Goal: Information Seeking & Learning: Learn about a topic

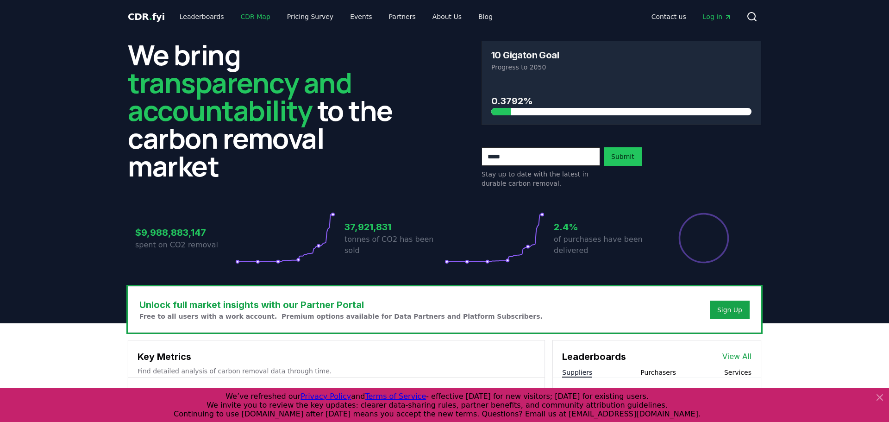
click at [242, 14] on link "CDR Map" at bounding box center [255, 16] width 44 height 17
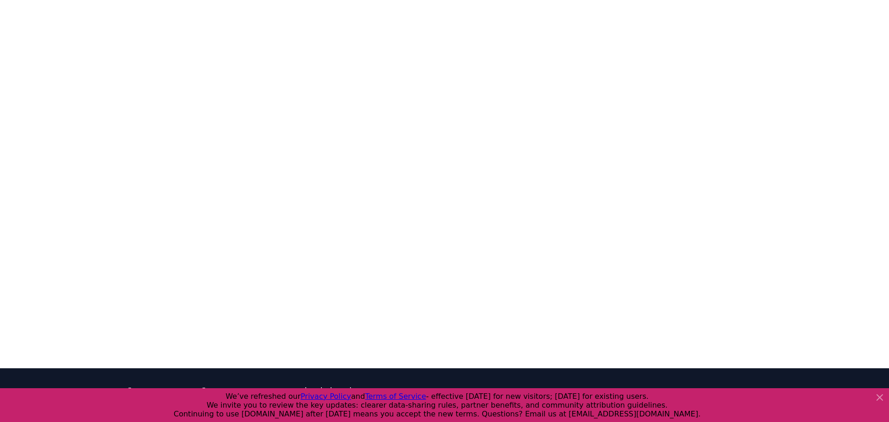
scroll to position [285, 0]
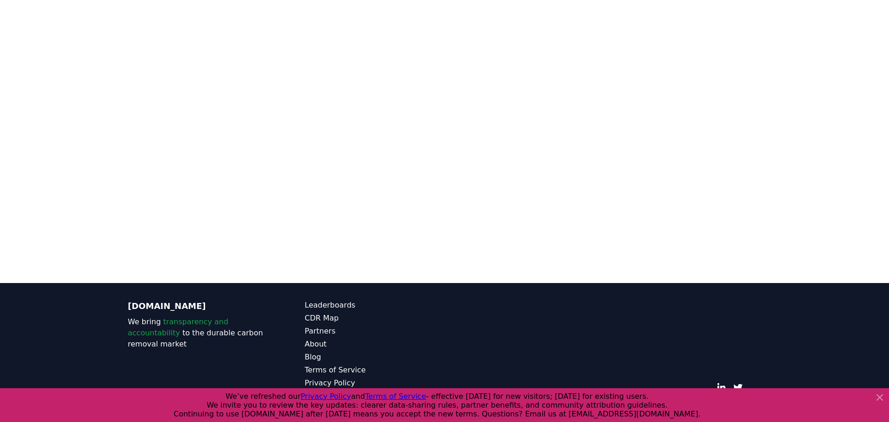
click at [62, 139] on div at bounding box center [444, 72] width 889 height 422
click at [314, 325] on link "Partners" at bounding box center [375, 330] width 140 height 11
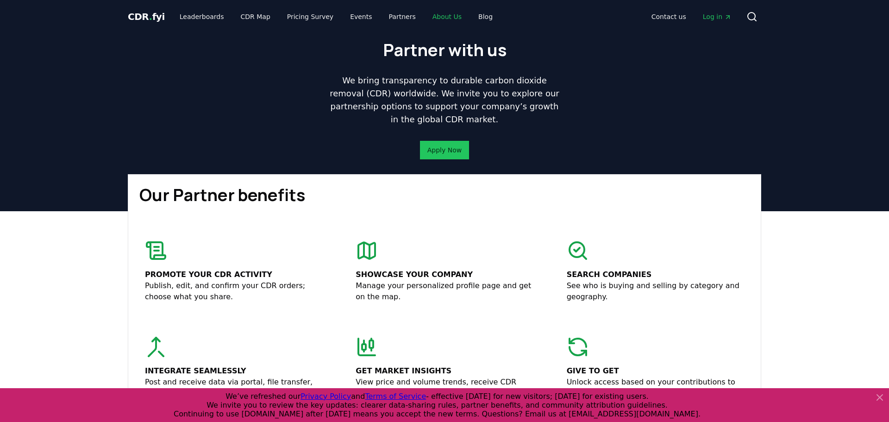
click at [441, 18] on link "About Us" at bounding box center [447, 16] width 44 height 17
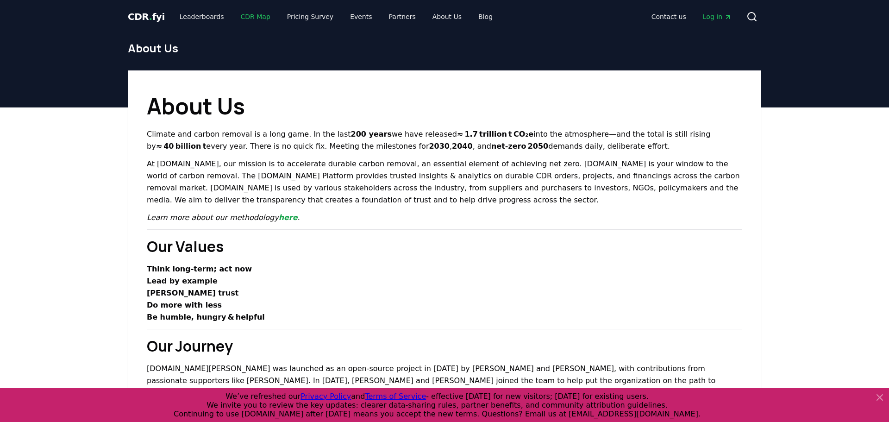
click at [256, 17] on link "CDR Map" at bounding box center [255, 16] width 44 height 17
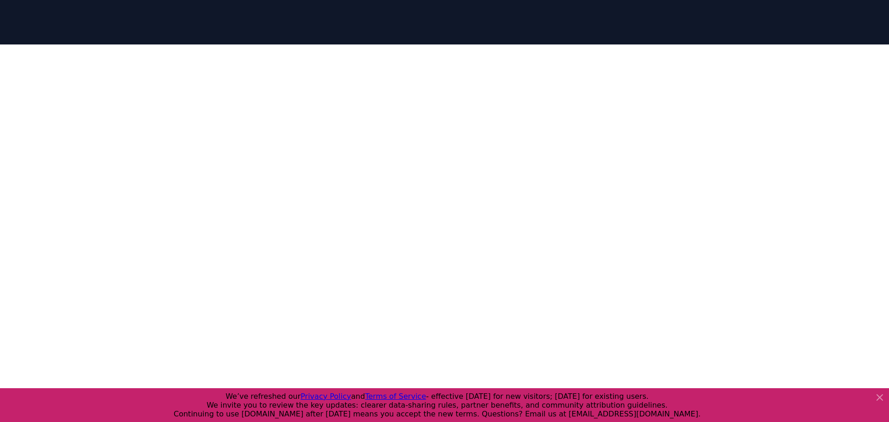
scroll to position [169, 0]
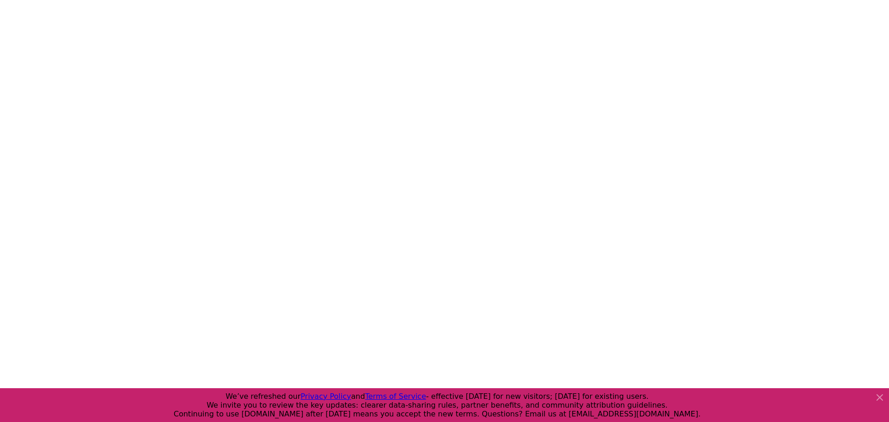
drag, startPoint x: 830, startPoint y: 101, endPoint x: 816, endPoint y: 169, distance: 69.4
click at [817, 171] on div at bounding box center [444, 189] width 889 height 422
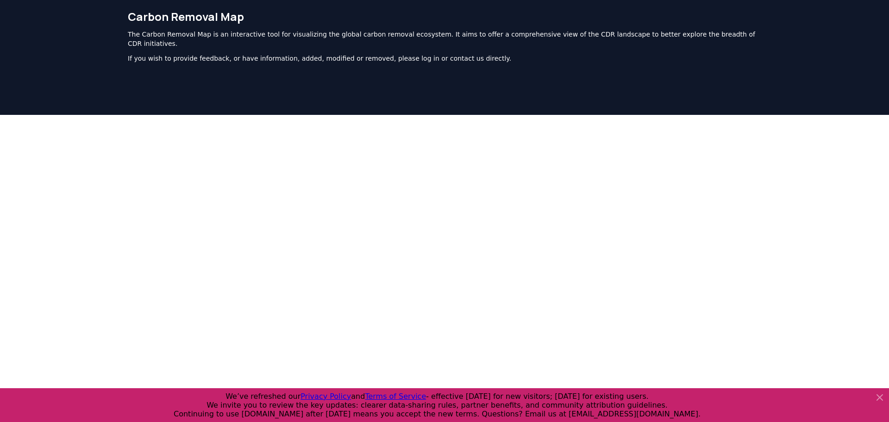
scroll to position [0, 0]
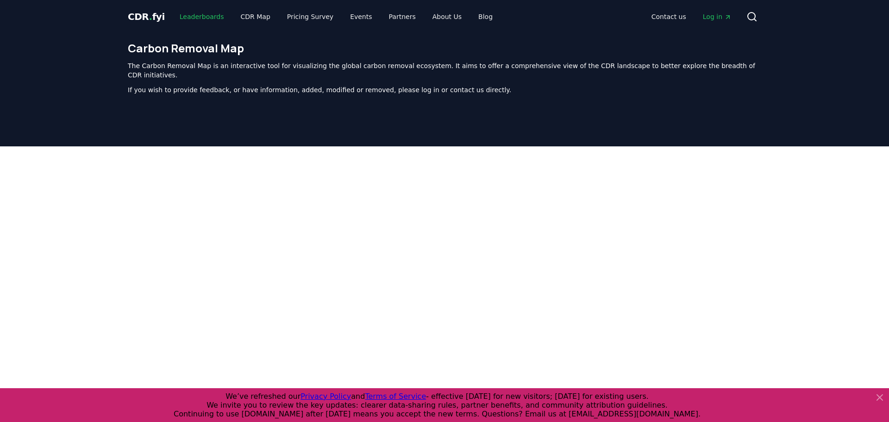
click at [191, 19] on link "Leaderboards" at bounding box center [201, 16] width 59 height 17
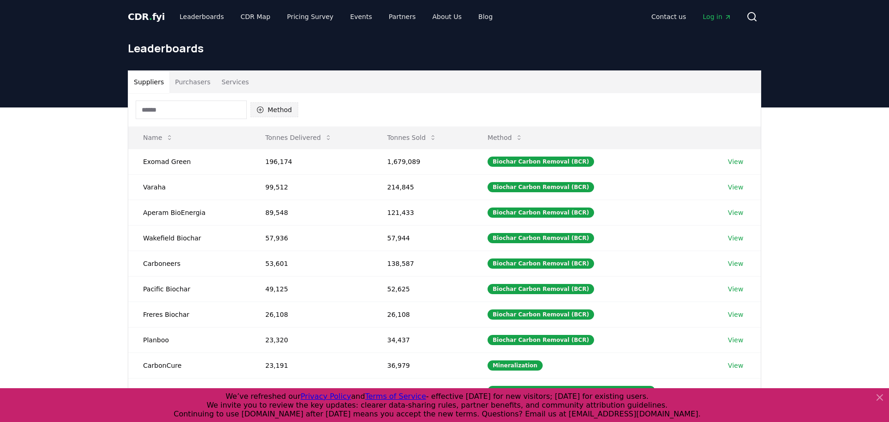
click at [285, 106] on button "Method" at bounding box center [274, 109] width 48 height 15
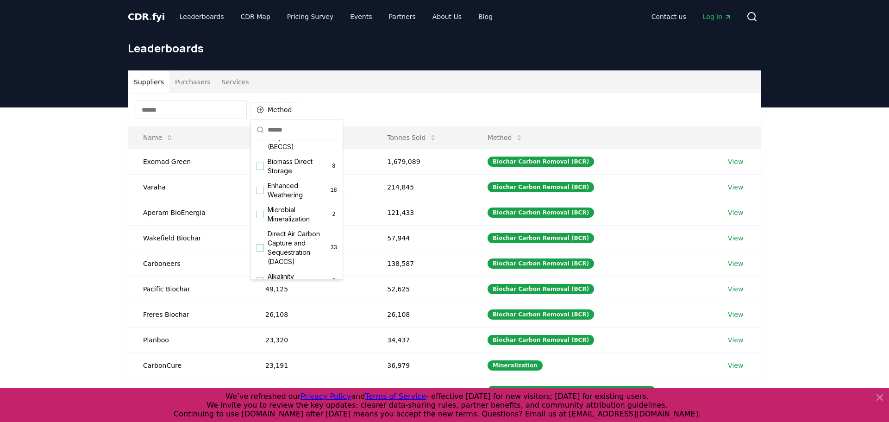
scroll to position [138, 0]
click at [260, 249] on div "Suggestions" at bounding box center [259, 245] width 7 height 7
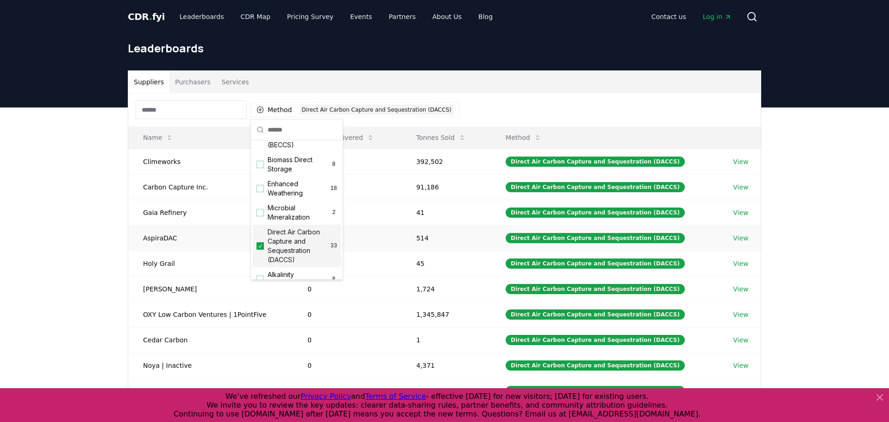
click at [168, 230] on td "AspiraDAC" at bounding box center [210, 237] width 164 height 25
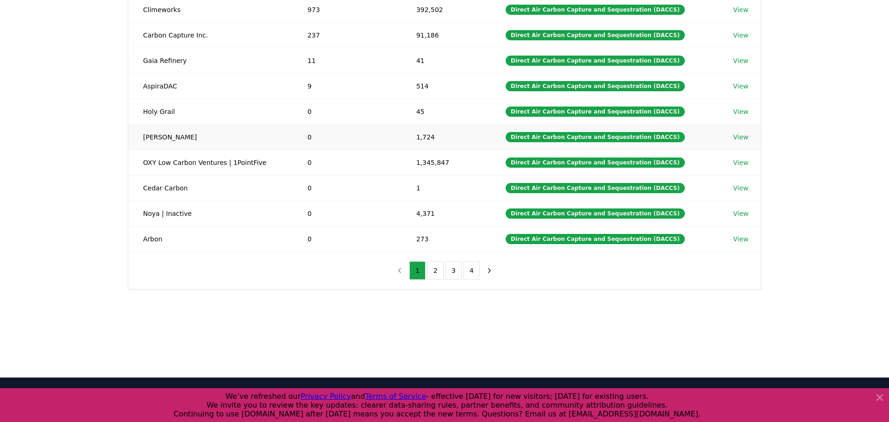
scroll to position [224, 0]
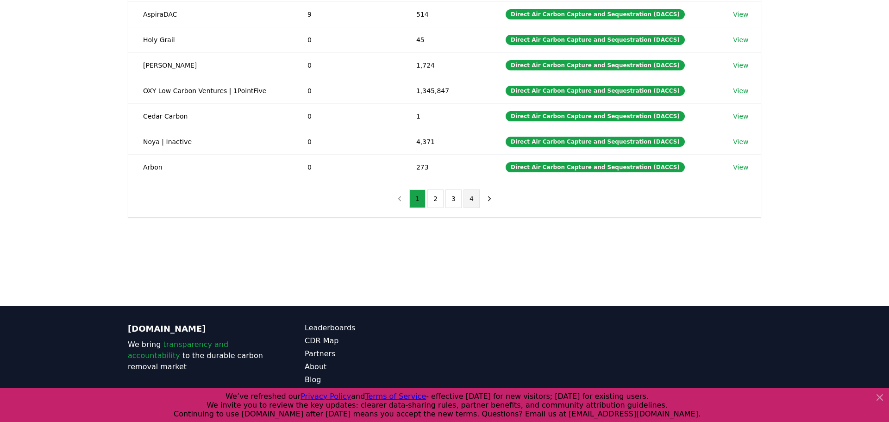
click at [473, 199] on button "4" at bounding box center [471, 198] width 16 height 19
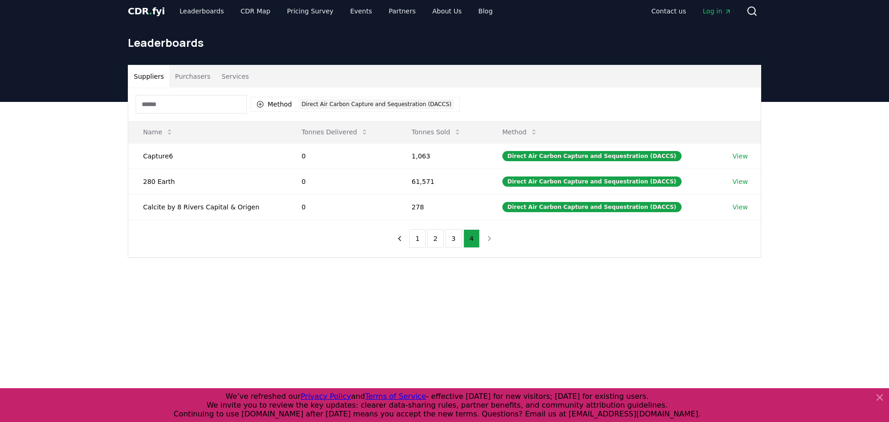
scroll to position [3, 0]
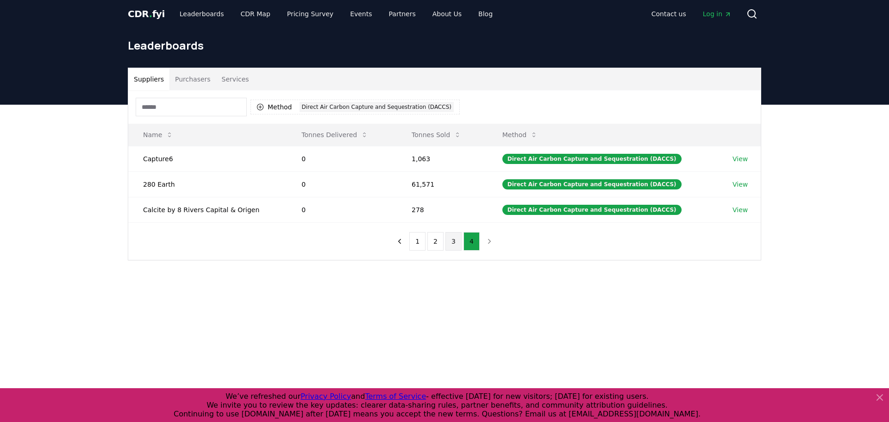
click at [452, 236] on button "3" at bounding box center [453, 241] width 16 height 19
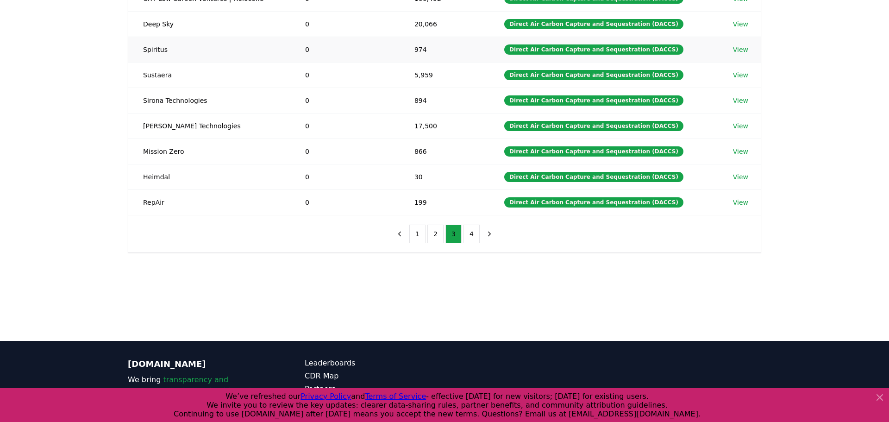
scroll to position [190, 0]
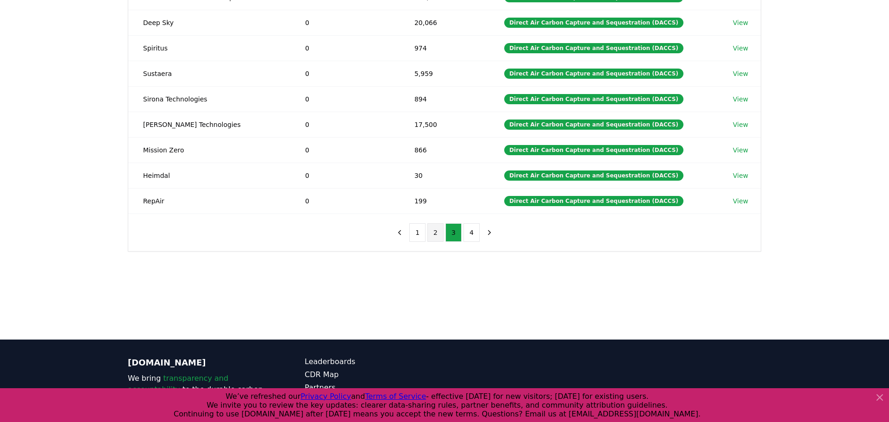
click at [437, 231] on button "2" at bounding box center [435, 232] width 16 height 19
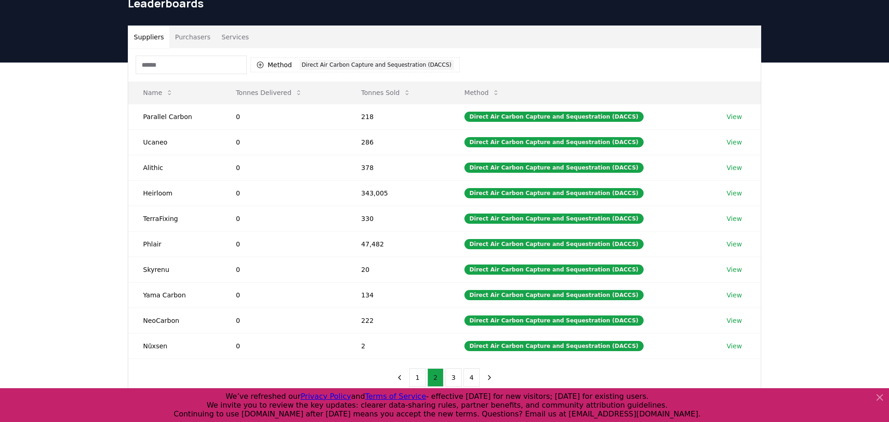
scroll to position [44, 0]
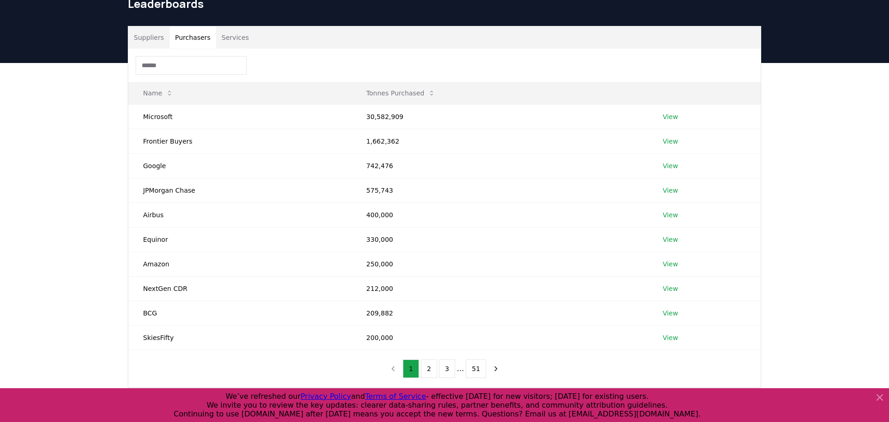
click at [198, 32] on button "Purchasers" at bounding box center [192, 37] width 47 height 22
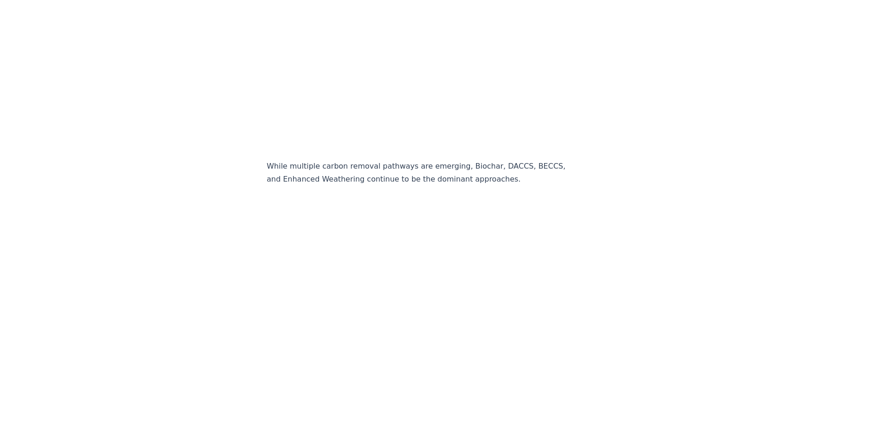
scroll to position [1770, 0]
